Goal: Navigation & Orientation: Find specific page/section

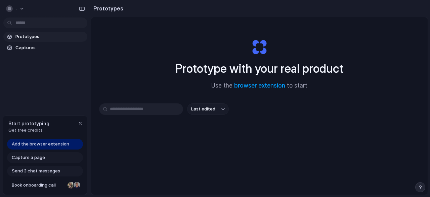
click at [65, 60] on div "Prototypes Captures" at bounding box center [45, 70] width 91 height 141
click at [42, 34] on span "Prototypes" at bounding box center [49, 36] width 69 height 7
click at [205, 111] on span "Last edited" at bounding box center [203, 109] width 24 height 7
click at [254, 84] on link "browser extension" at bounding box center [259, 85] width 51 height 7
